Goal: Task Accomplishment & Management: Manage account settings

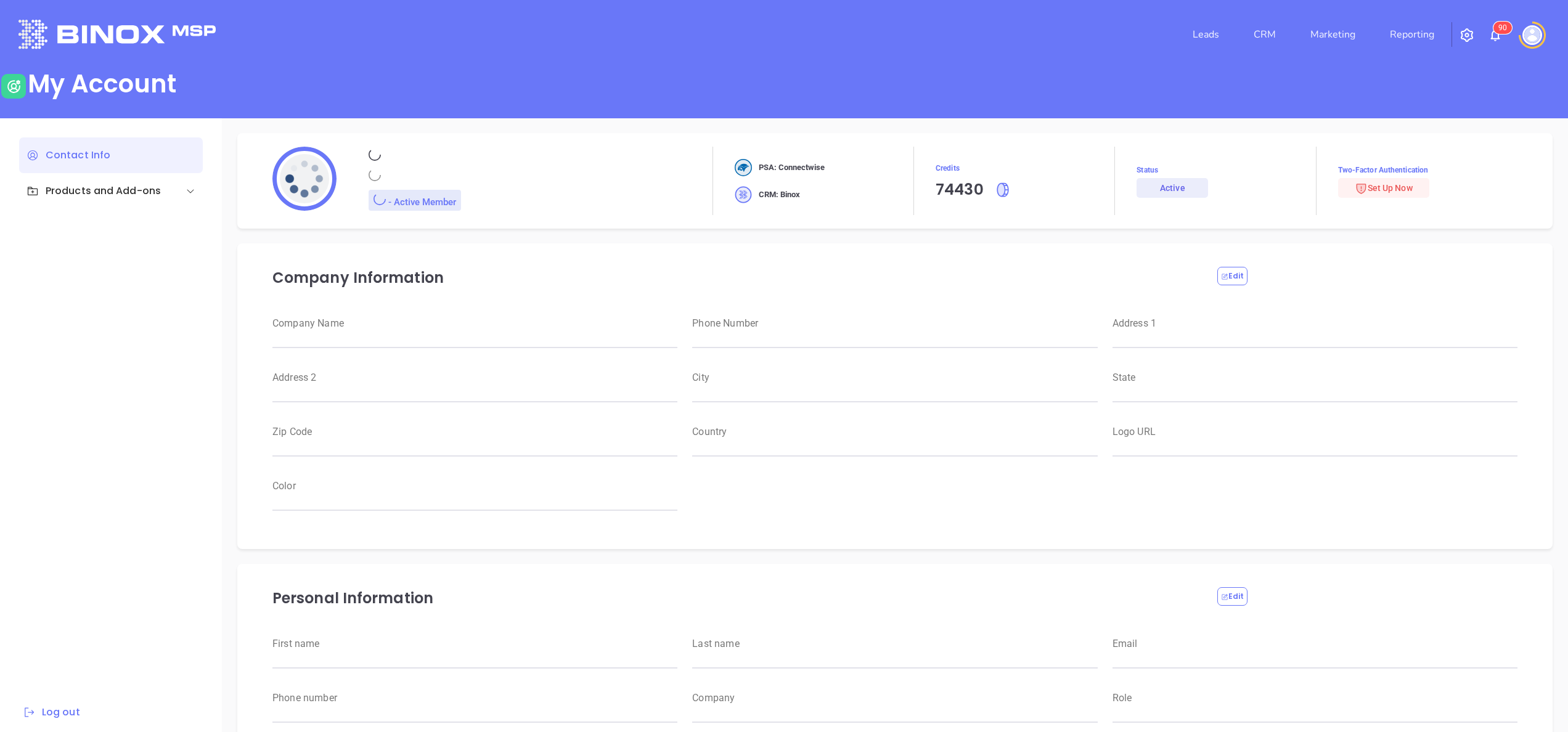
type input "[PERSON_NAME]"
type input "[PERSON_NAME][EMAIL_ADDRESS][DOMAIN_NAME]"
type input "6465510554"
type input "Motiva Networks"
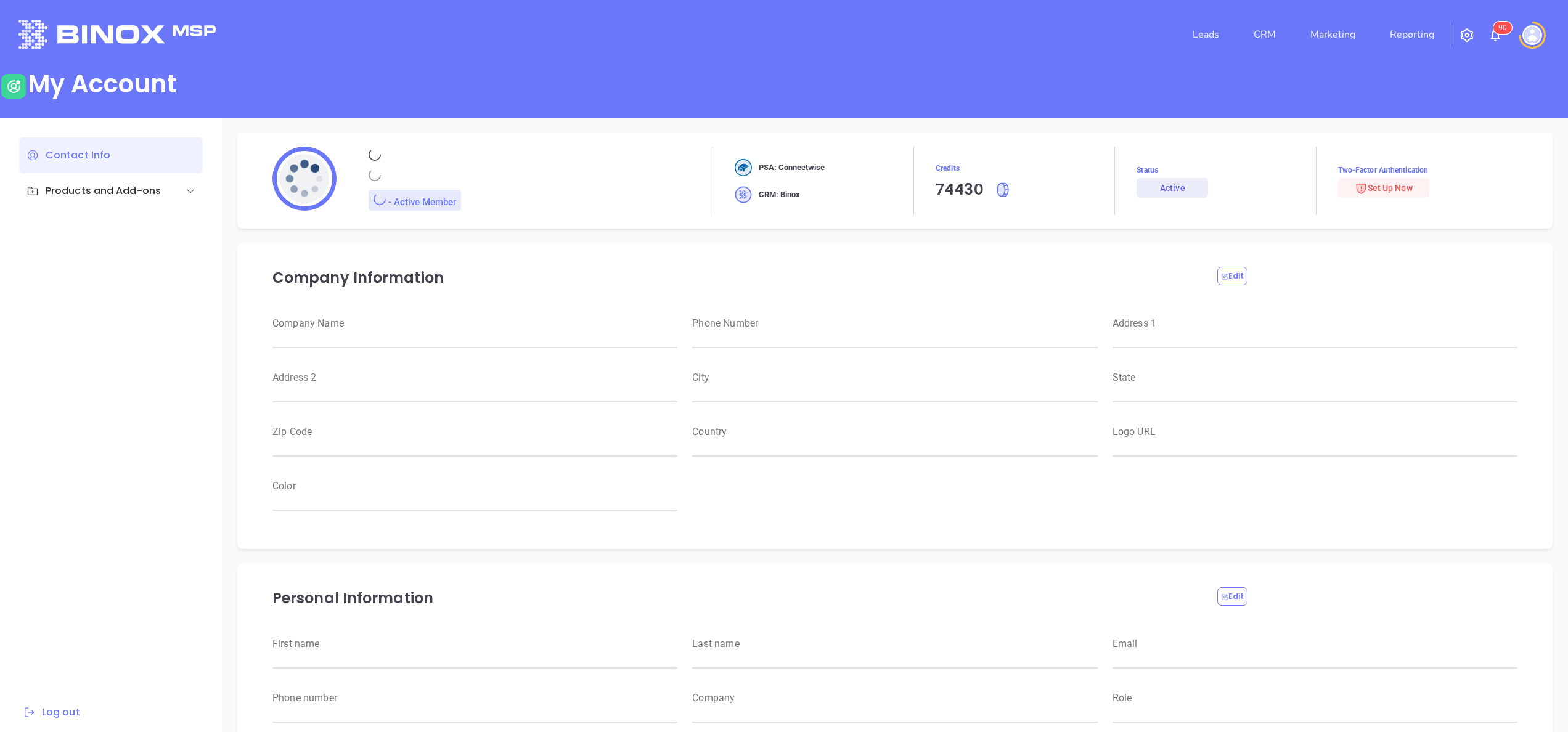
type input "Marketing"
type input "Motiva Networks"
type input "[PHONE_NUMBER]"
type input "[STREET_ADDRESS]"
type input "[GEOGRAPHIC_DATA]"
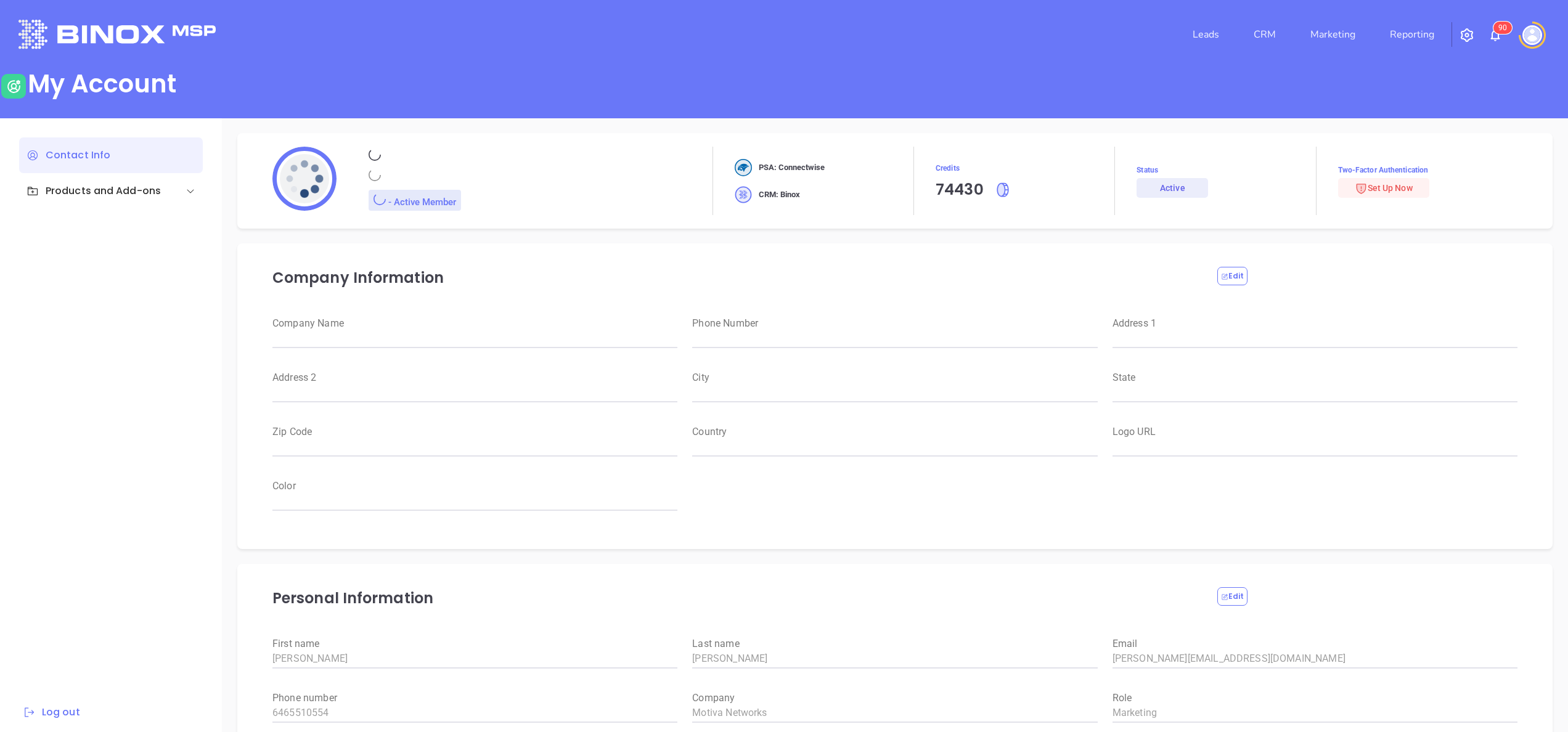
type input "[US_STATE]"
type input "11530"
type input "[GEOGRAPHIC_DATA]"
type input "[URL][DOMAIN_NAME]"
type input "#007aff"
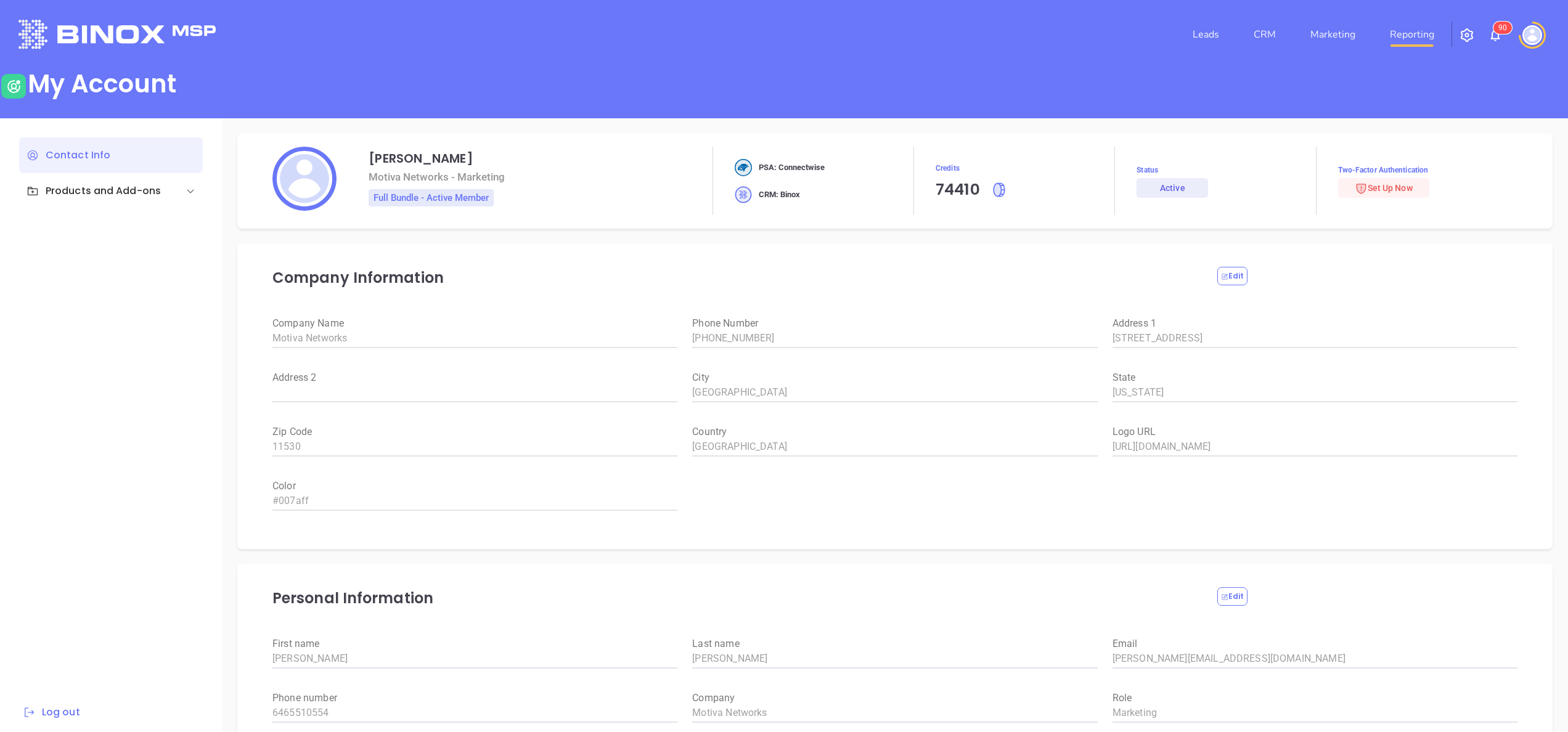
click at [1410, 39] on link "Reporting" at bounding box center [1412, 34] width 54 height 25
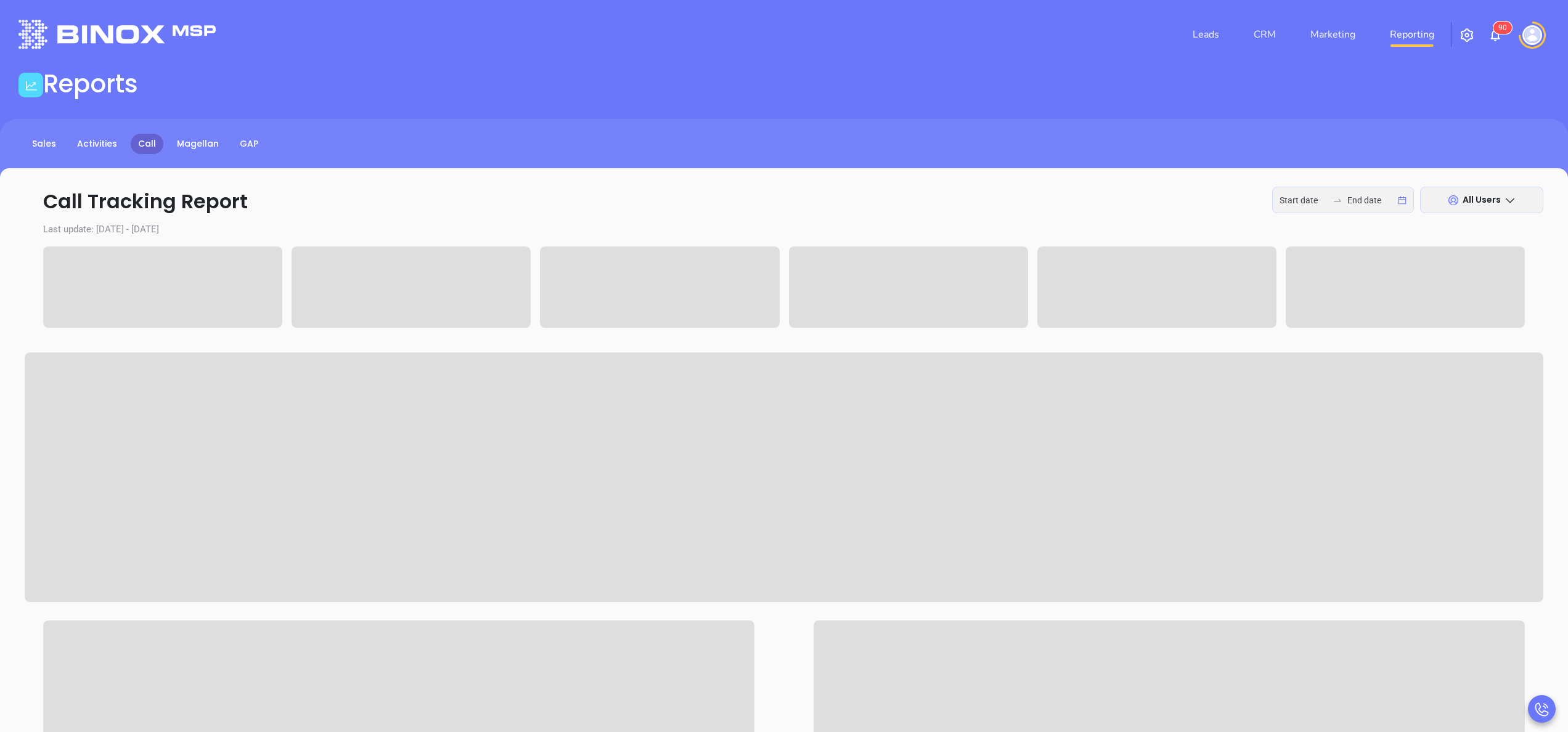
type input "[DATE]"
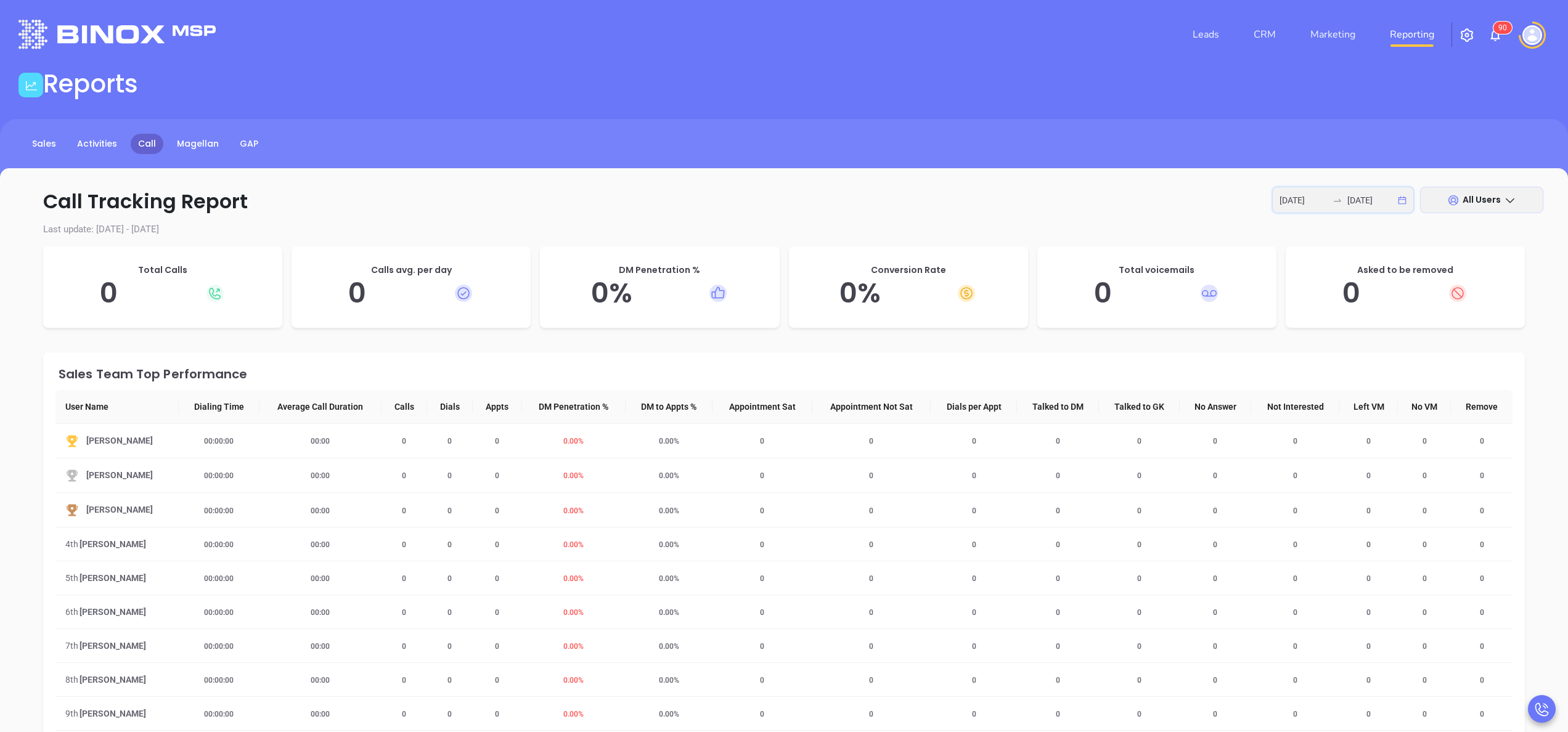
click at [1302, 202] on input "[DATE]" at bounding box center [1303, 200] width 48 height 14
type input "[DATE]"
click at [1108, 309] on div "6" at bounding box center [1103, 309] width 15 height 15
type input "[DATE]"
click at [1189, 312] on div "10" at bounding box center [1192, 309] width 15 height 15
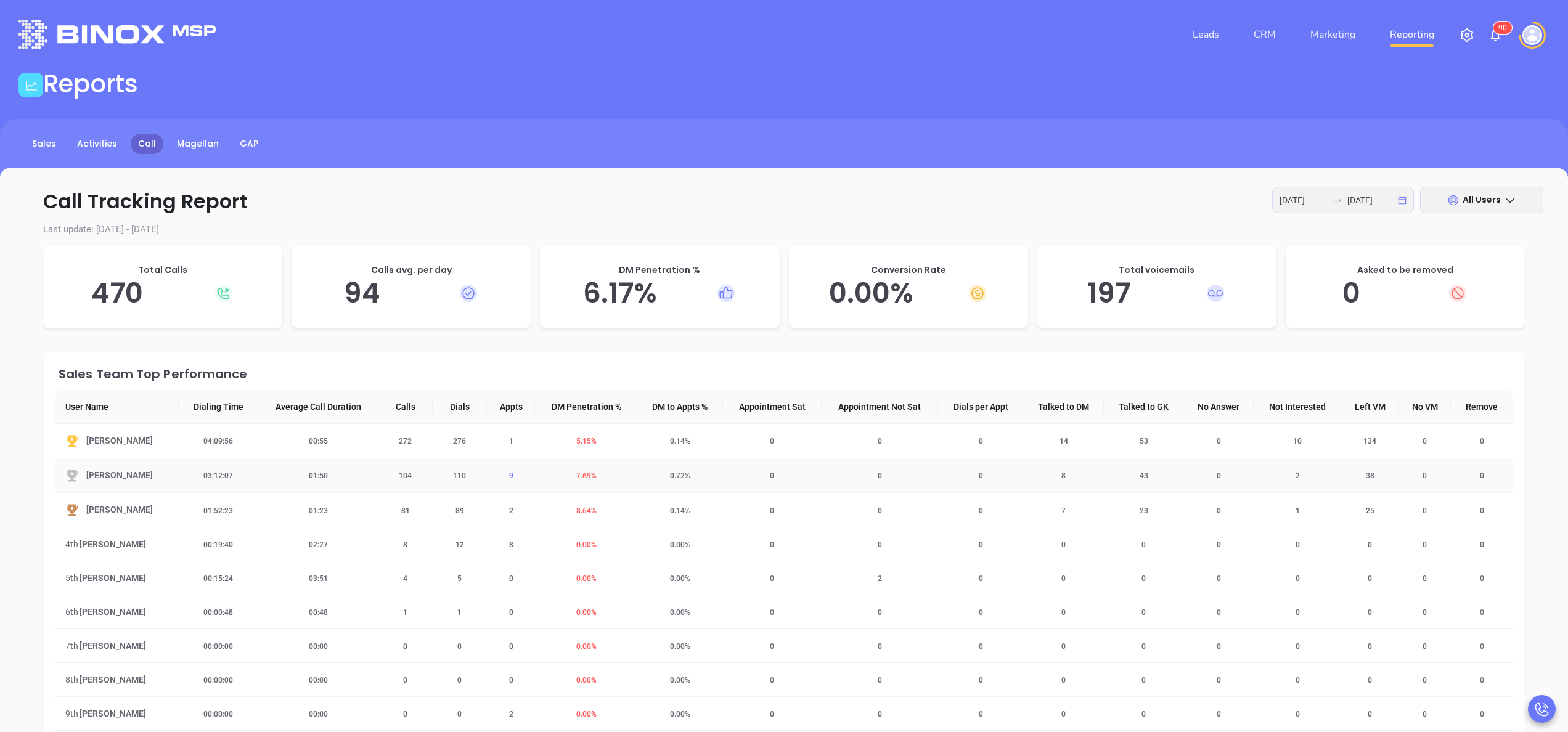
click at [504, 477] on span "9" at bounding box center [511, 476] width 19 height 8
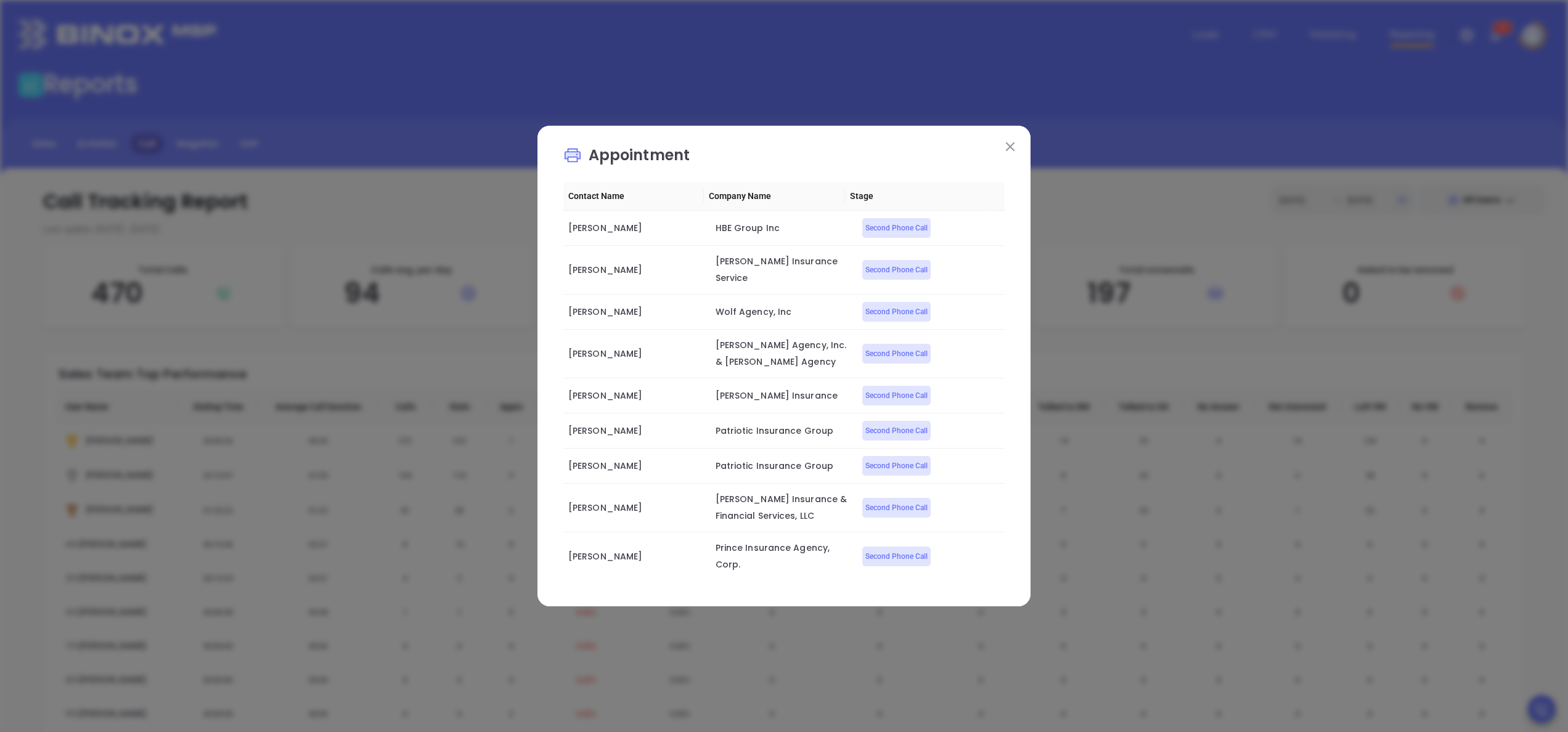
click at [1017, 153] on button at bounding box center [1009, 146] width 16 height 16
